Goal: Information Seeking & Learning: Find specific fact

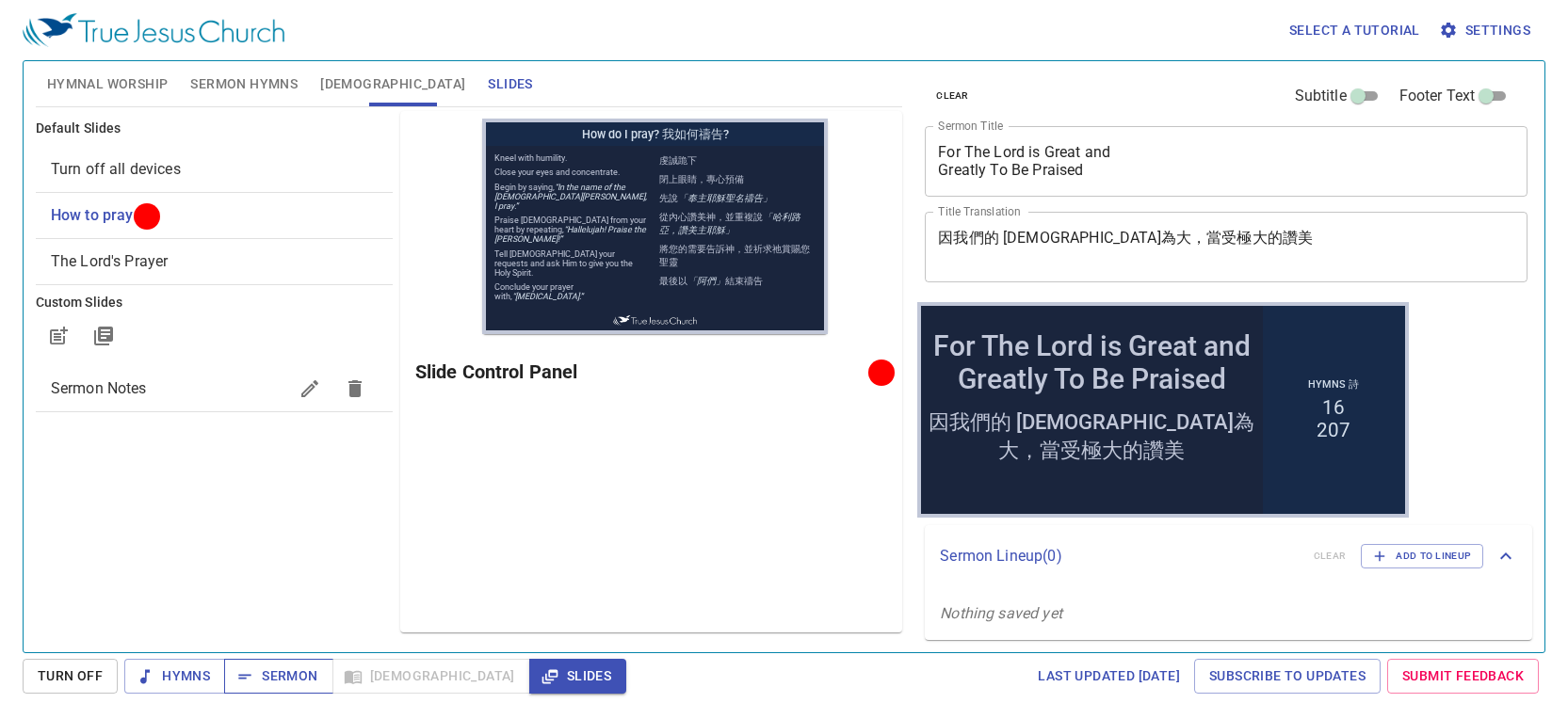
click at [266, 688] on button "Sermon" at bounding box center [278, 676] width 108 height 35
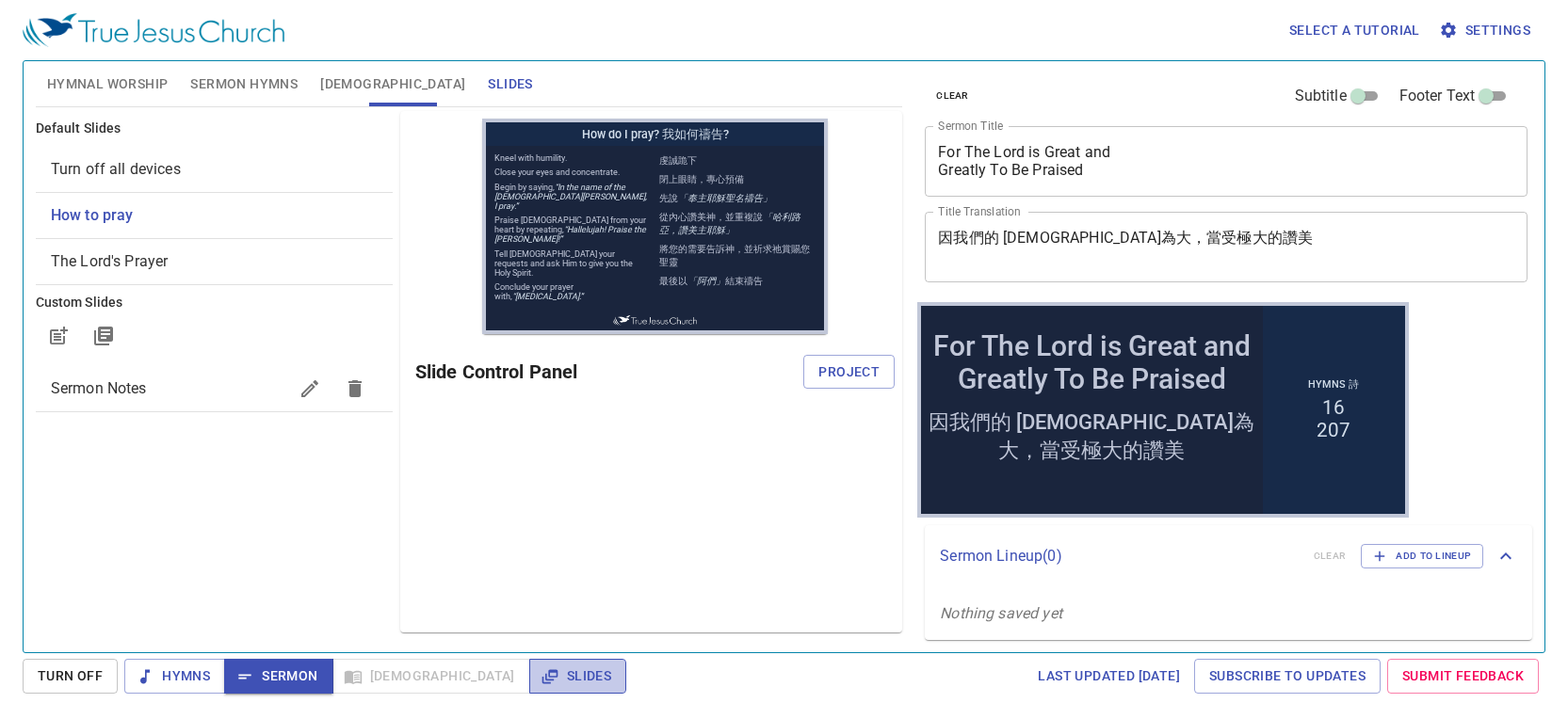
click at [545, 681] on span "Slides" at bounding box center [578, 676] width 67 height 24
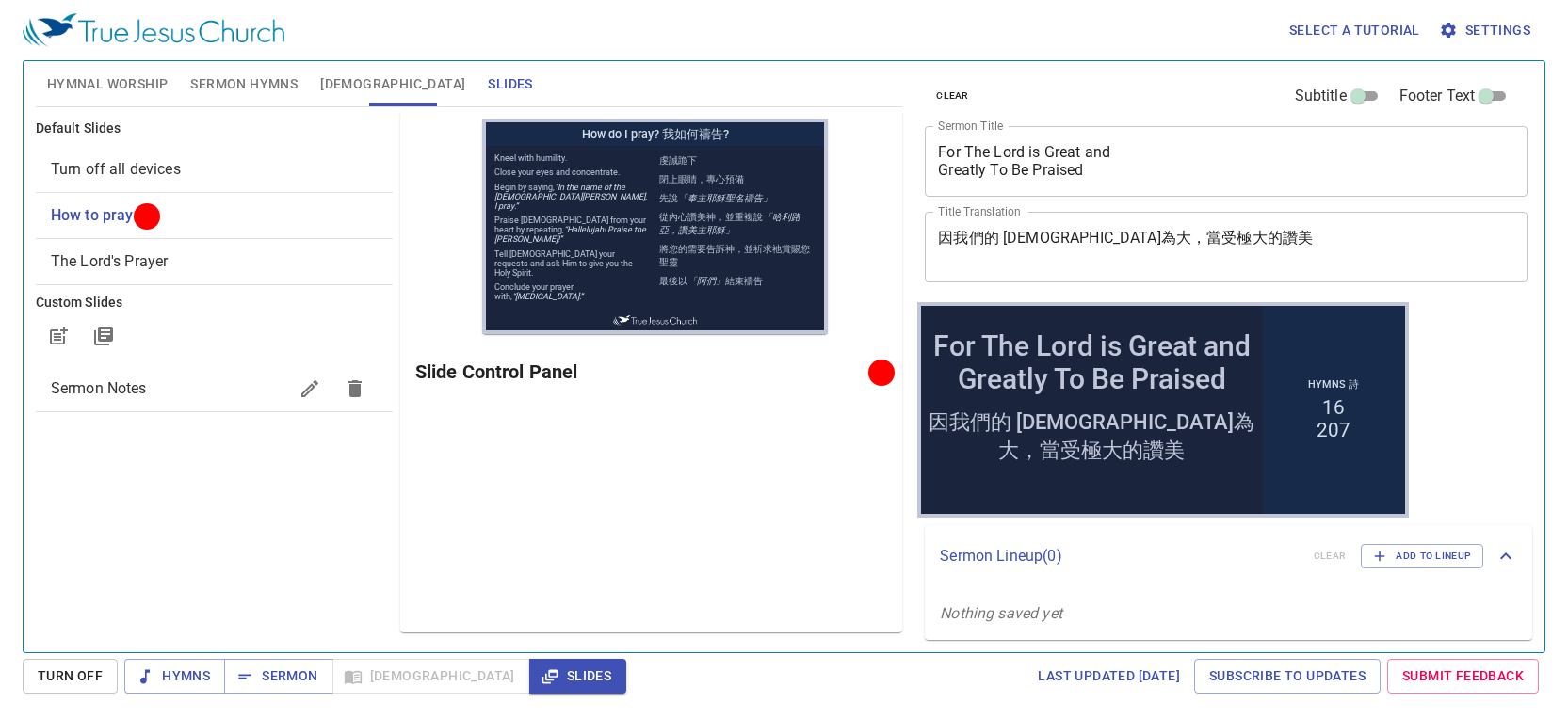
click at [255, 85] on span "Sermon Hymns" at bounding box center [244, 84] width 107 height 24
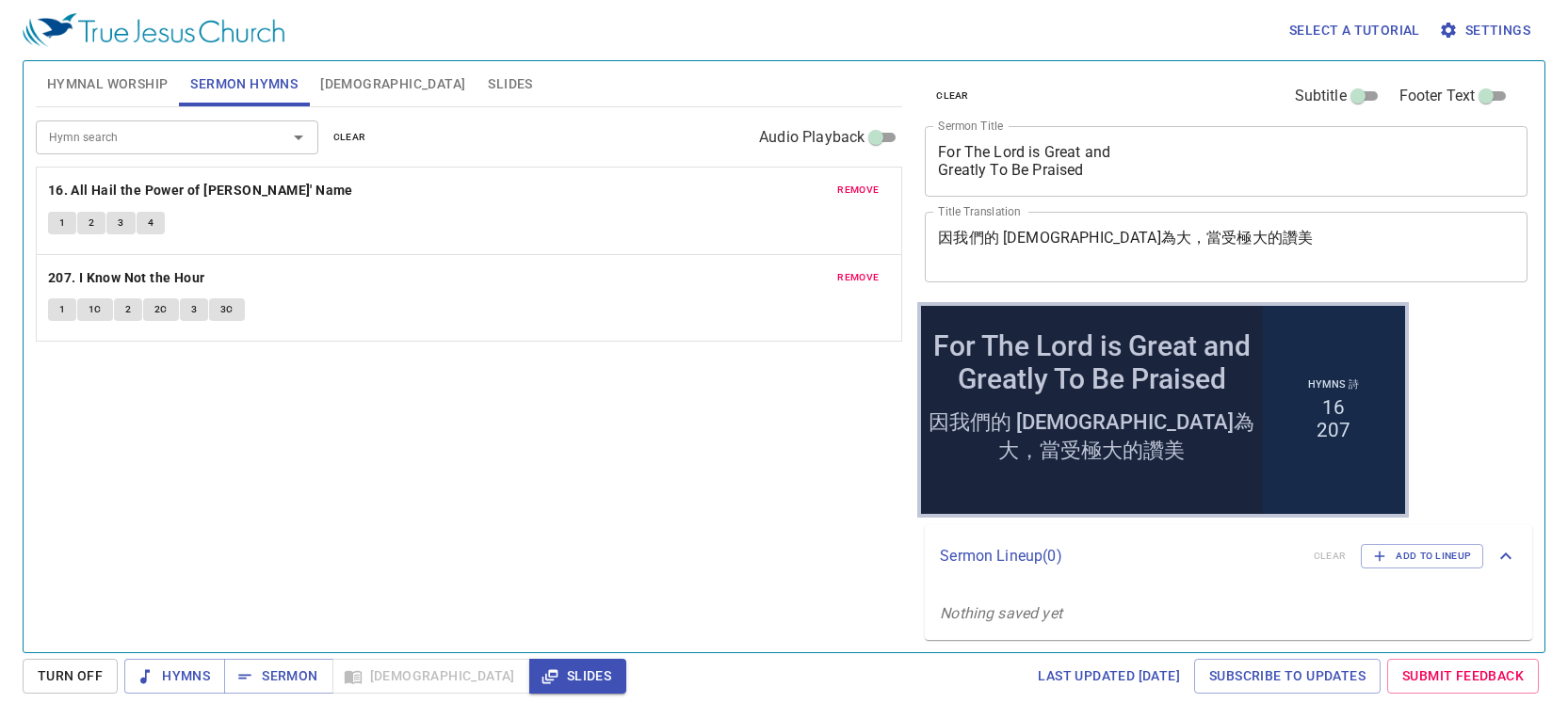
click at [187, 154] on div "Hymn search Hymn search clear Audio Playback" at bounding box center [468, 137] width 866 height 60
click at [180, 144] on input "Hymn search" at bounding box center [149, 137] width 216 height 22
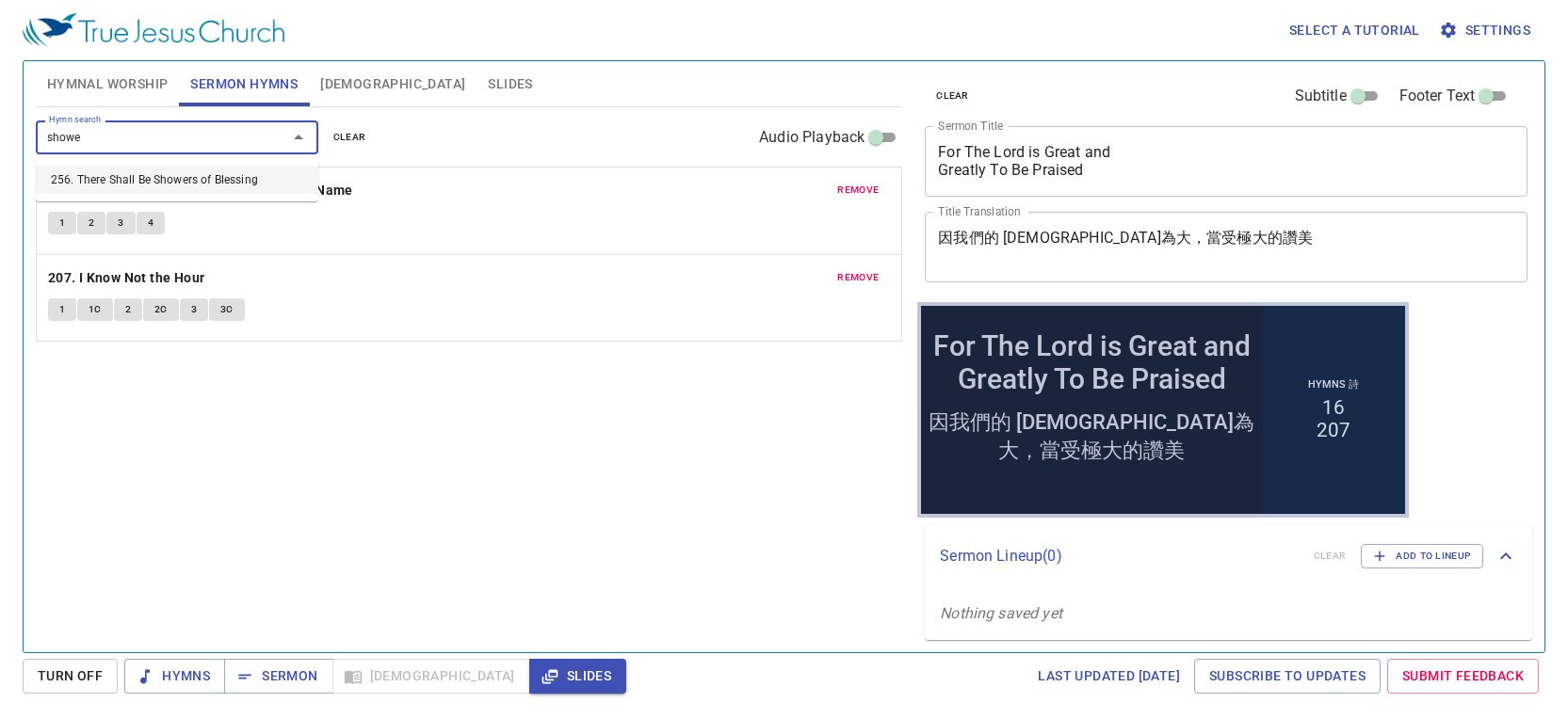
type input "shower"
click at [210, 178] on li "256. There Shall Be Showers of Blessing" at bounding box center [176, 179] width 283 height 28
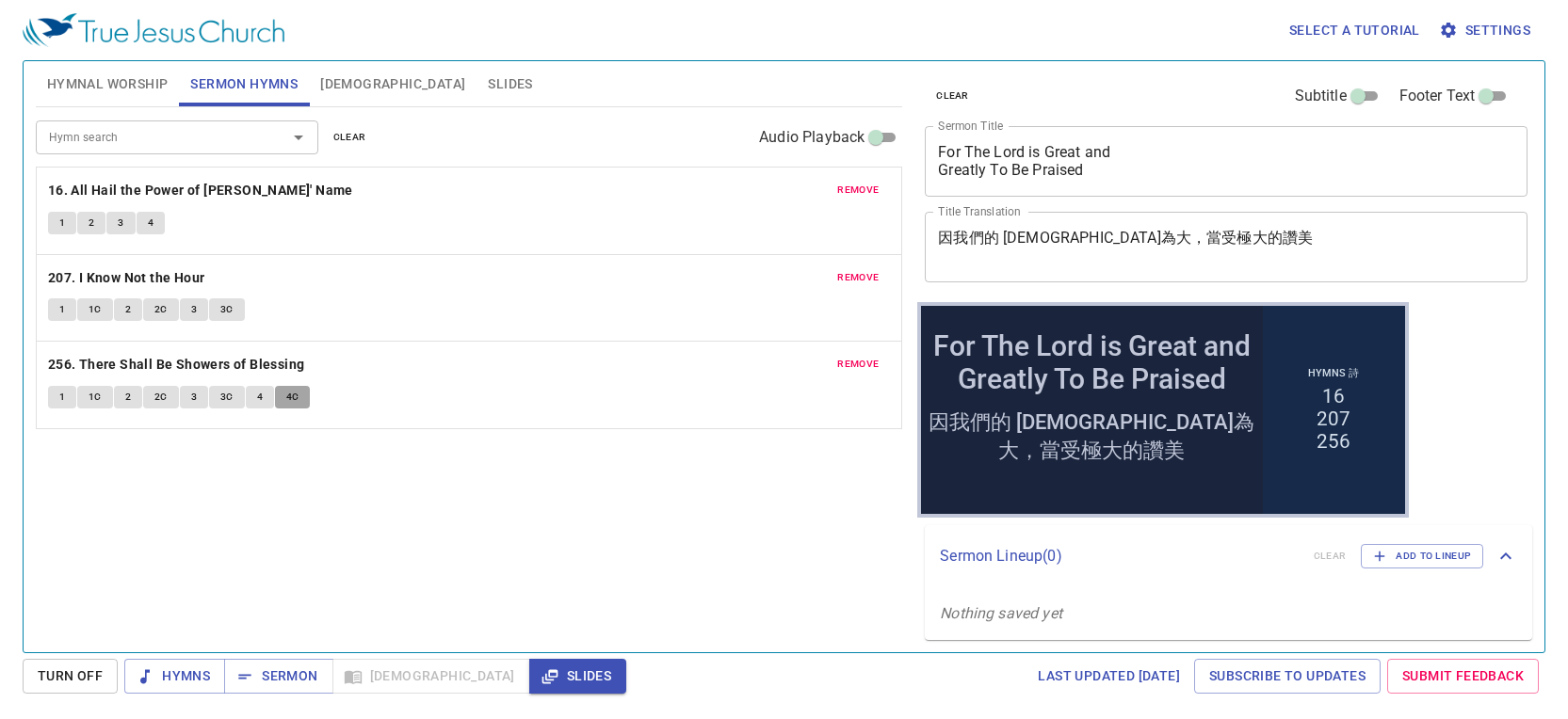
click at [295, 401] on span "4C" at bounding box center [293, 398] width 13 height 17
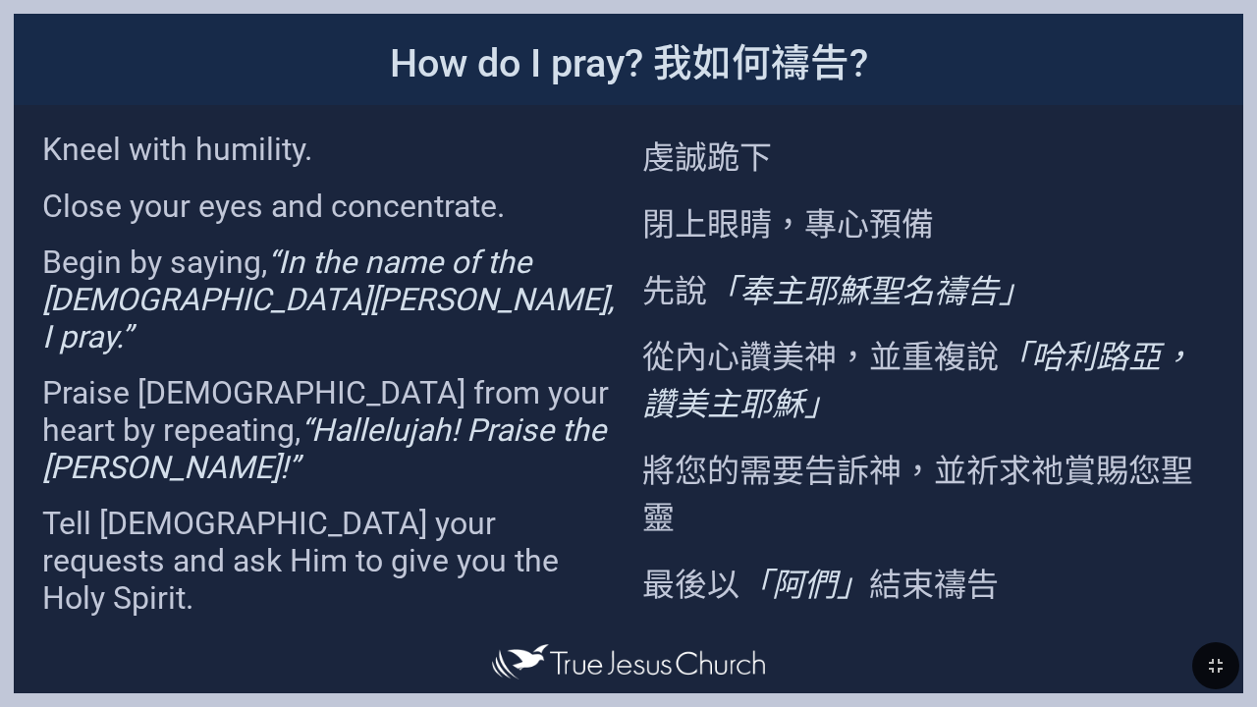
click at [991, 225] on div "虔誠跪下 閉上眼睛，專心預備 先說 「奉主[DEMOGRAPHIC_DATA]聖名禱告」 從內心讚美神，並重複說 「哈利路亞，讚美主[DEMOGRAPHIC_…" at bounding box center [935, 370] width 615 height 531
click at [941, 355] on p "從內心讚美神，並重複說 「哈利路亞，讚美主耶穌」" at bounding box center [928, 378] width 572 height 94
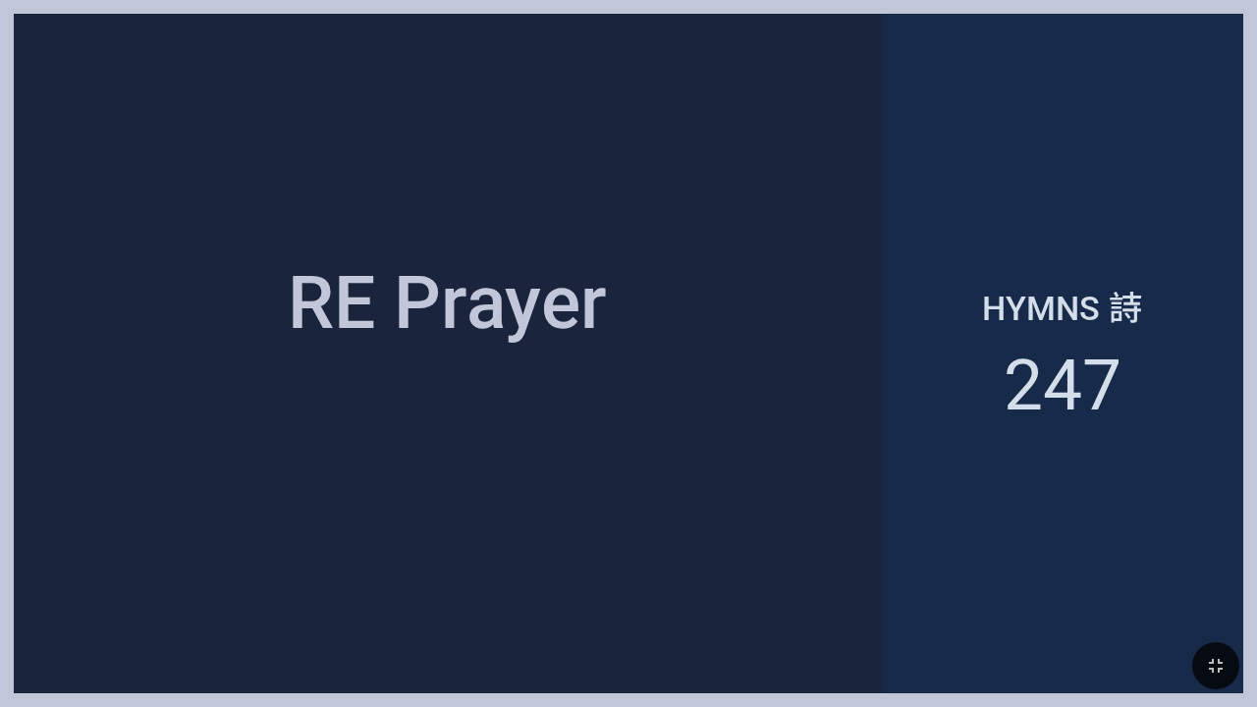
click at [421, 440] on div "RE Prayer" at bounding box center [448, 303] width 868 height 442
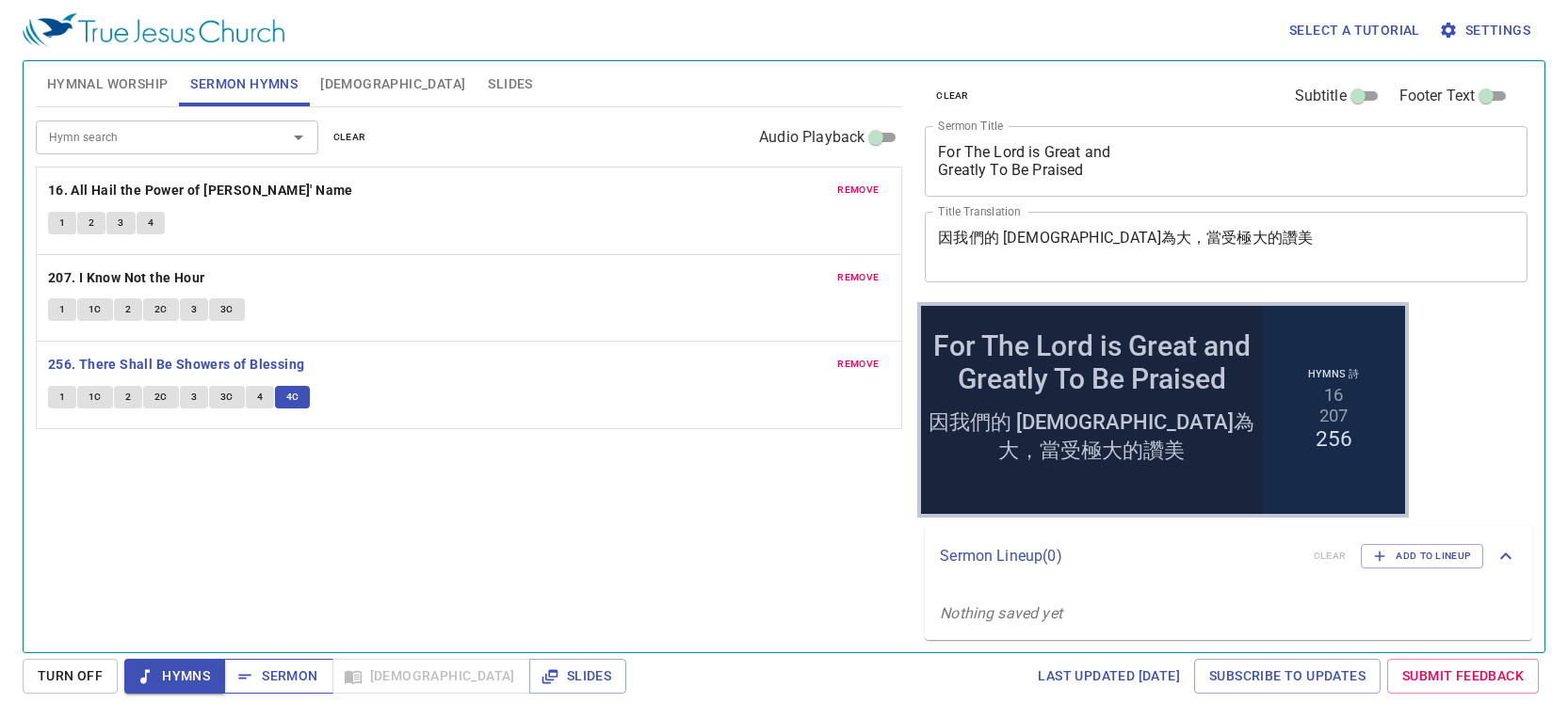
click at [287, 673] on span "Sermon" at bounding box center [278, 676] width 79 height 24
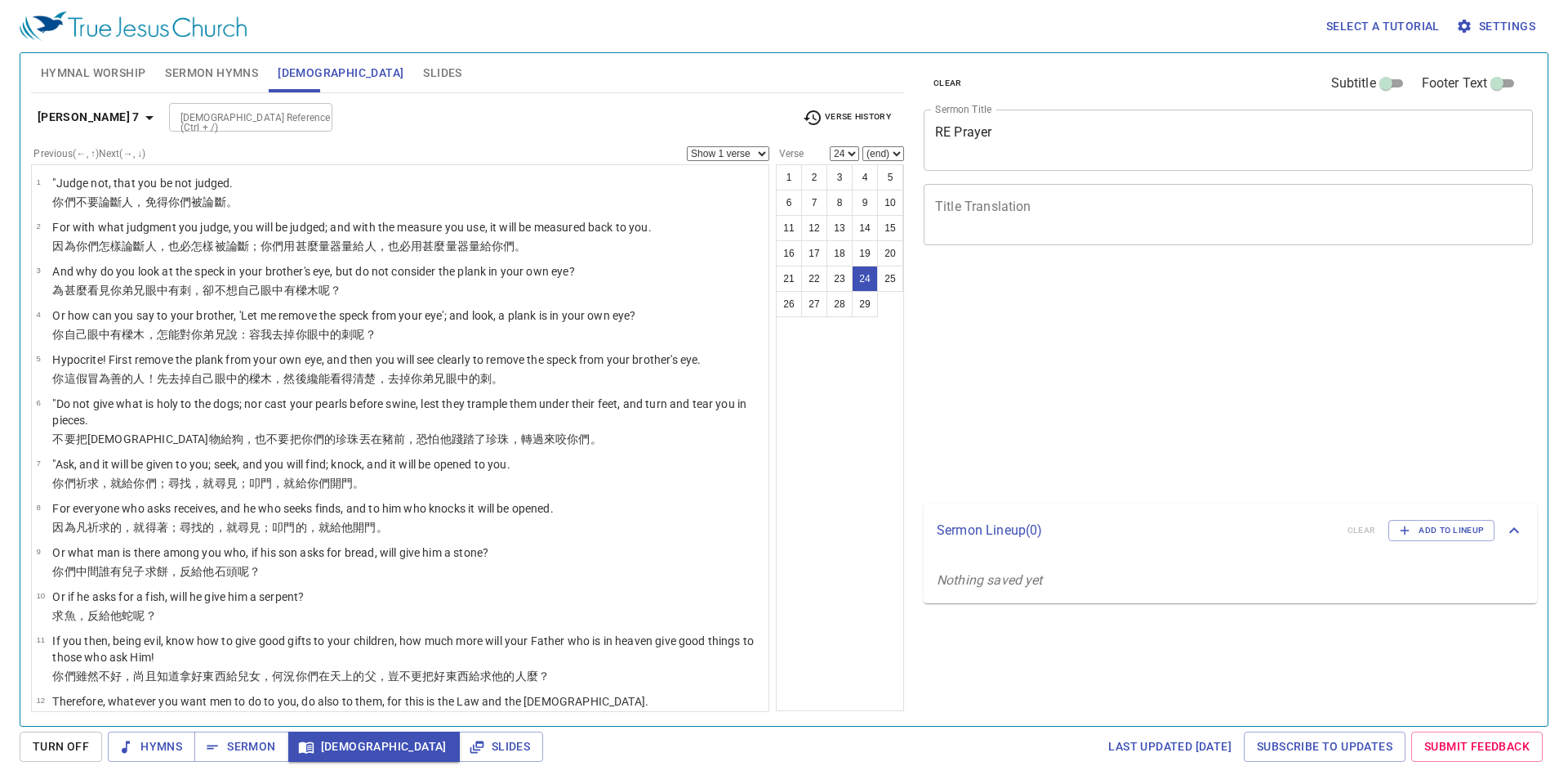
select select "24"
